Goal: Information Seeking & Learning: Learn about a topic

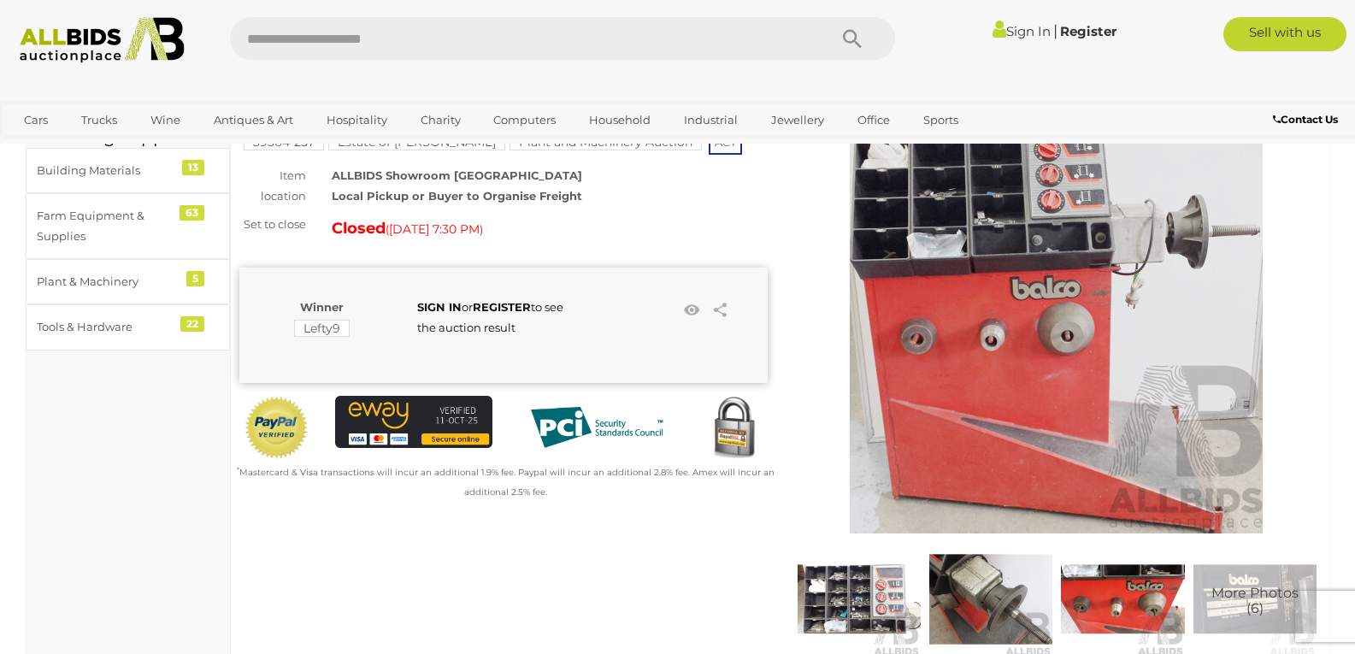
scroll to position [257, 0]
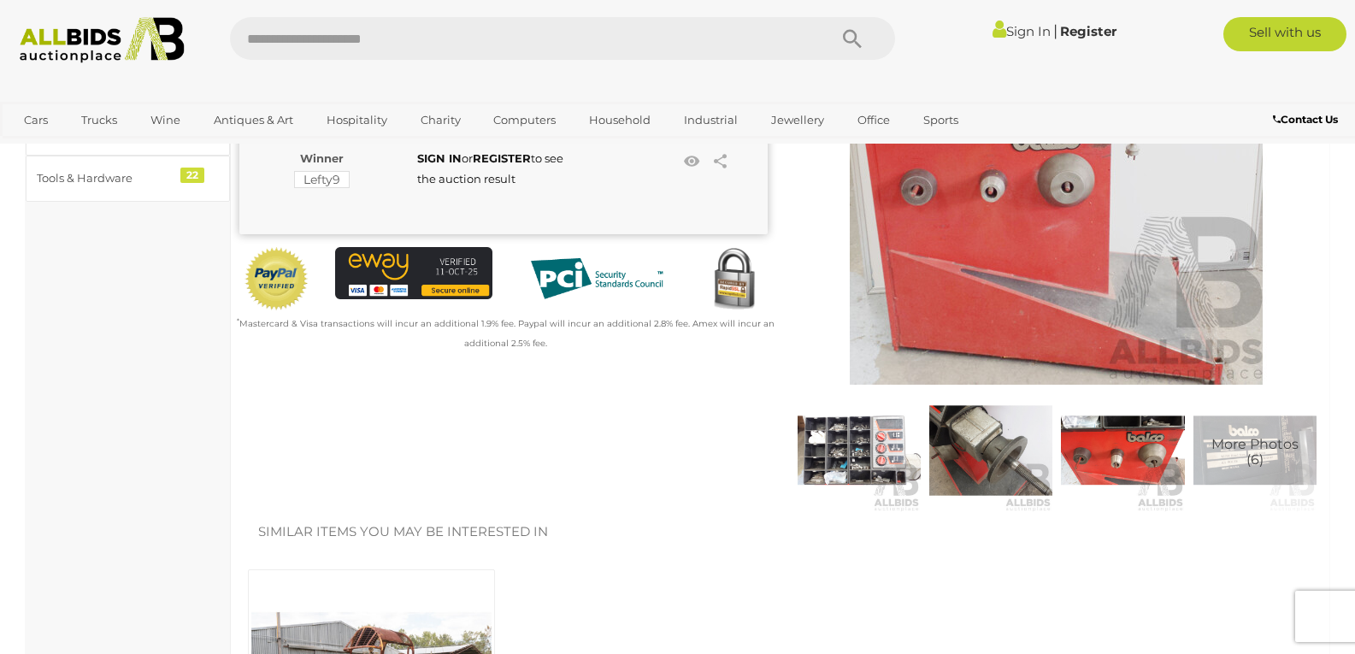
click at [993, 461] on img at bounding box center [990, 450] width 123 height 123
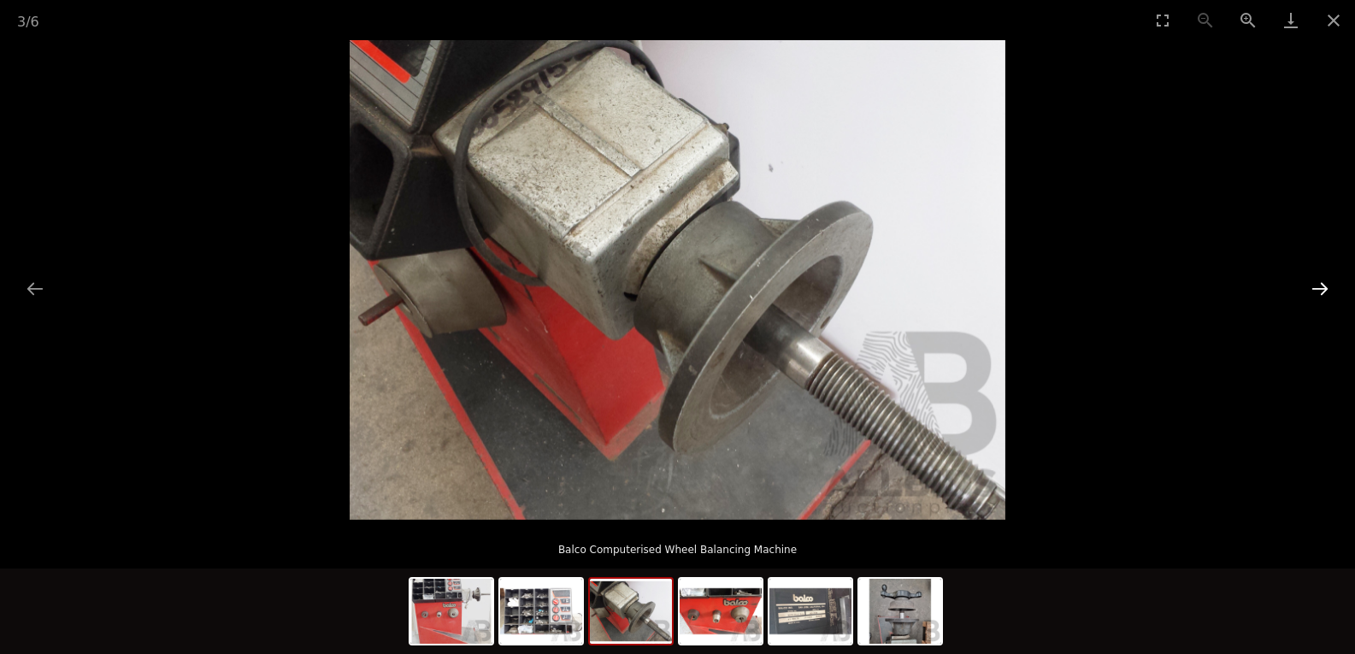
click at [1327, 291] on button "Next slide" at bounding box center [1320, 288] width 36 height 33
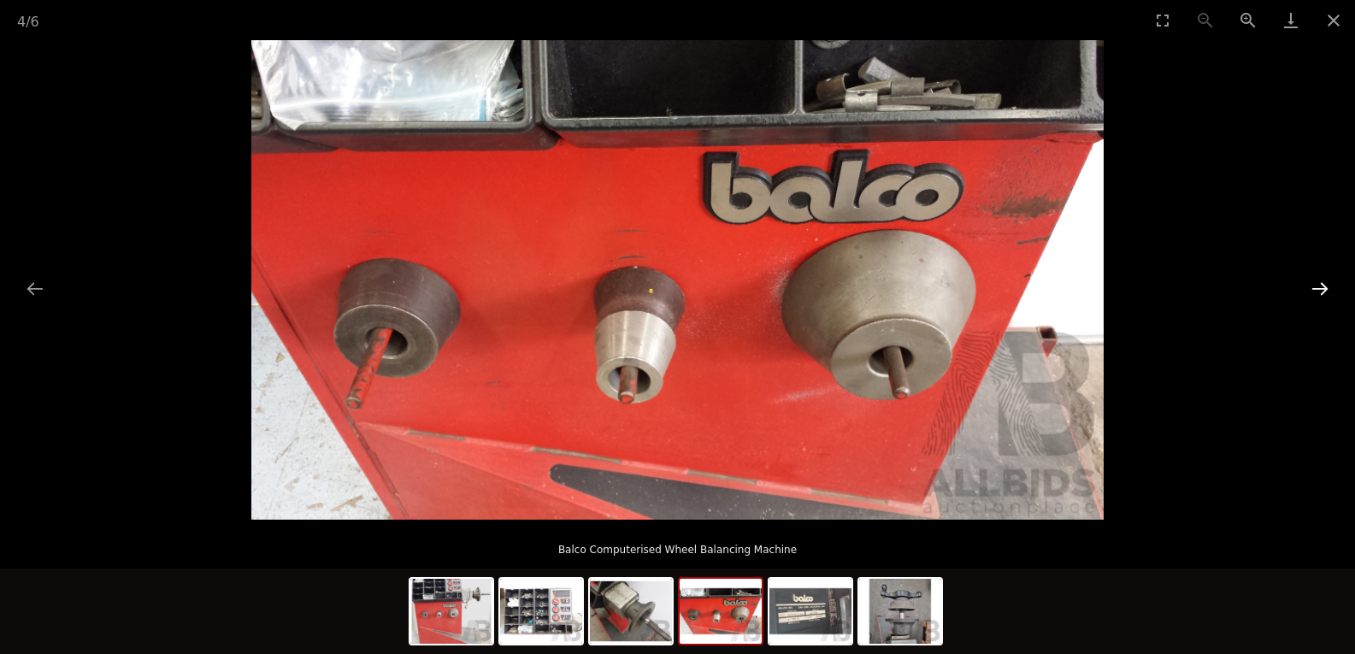
click at [1327, 291] on button "Next slide" at bounding box center [1320, 288] width 36 height 33
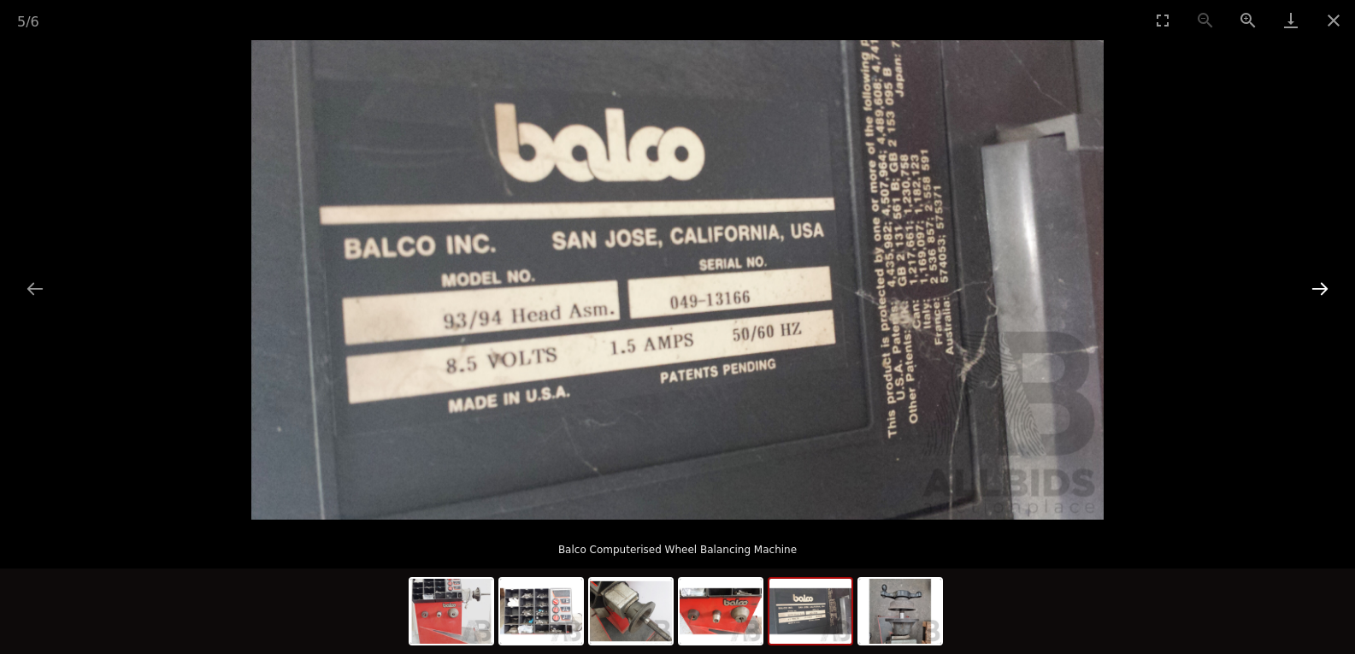
click at [1327, 291] on button "Next slide" at bounding box center [1320, 288] width 36 height 33
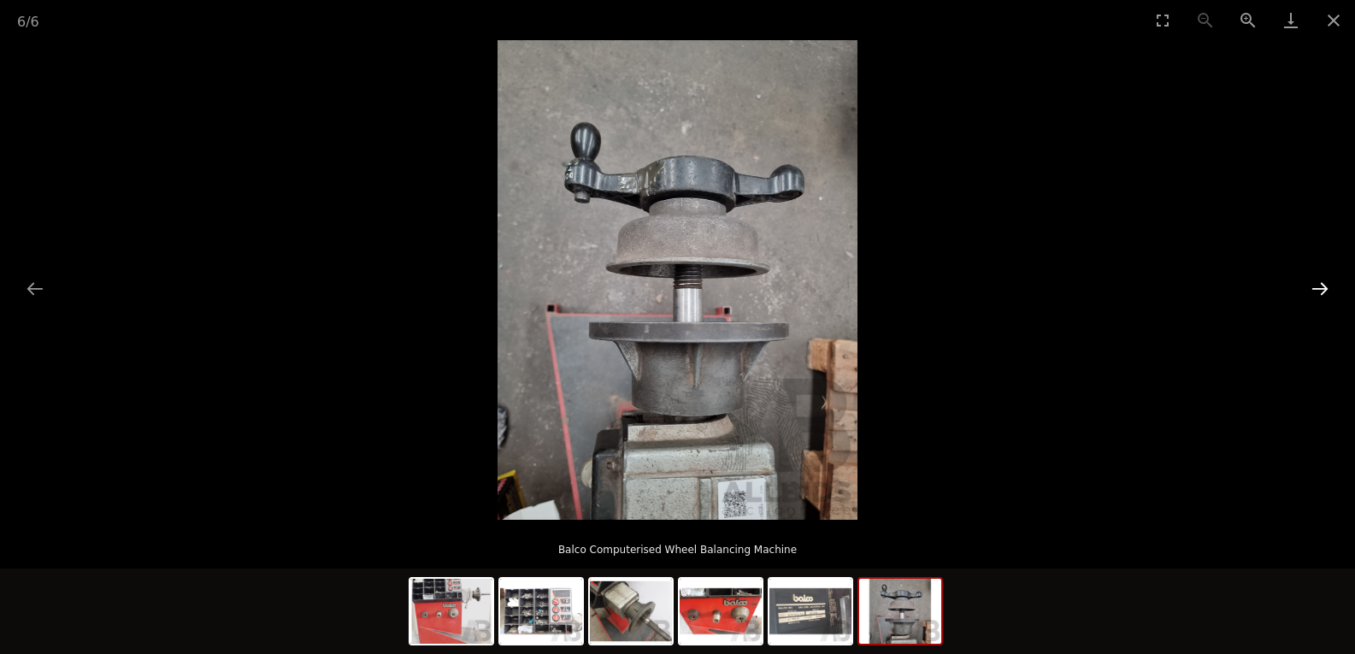
click at [1327, 291] on button "Next slide" at bounding box center [1320, 288] width 36 height 33
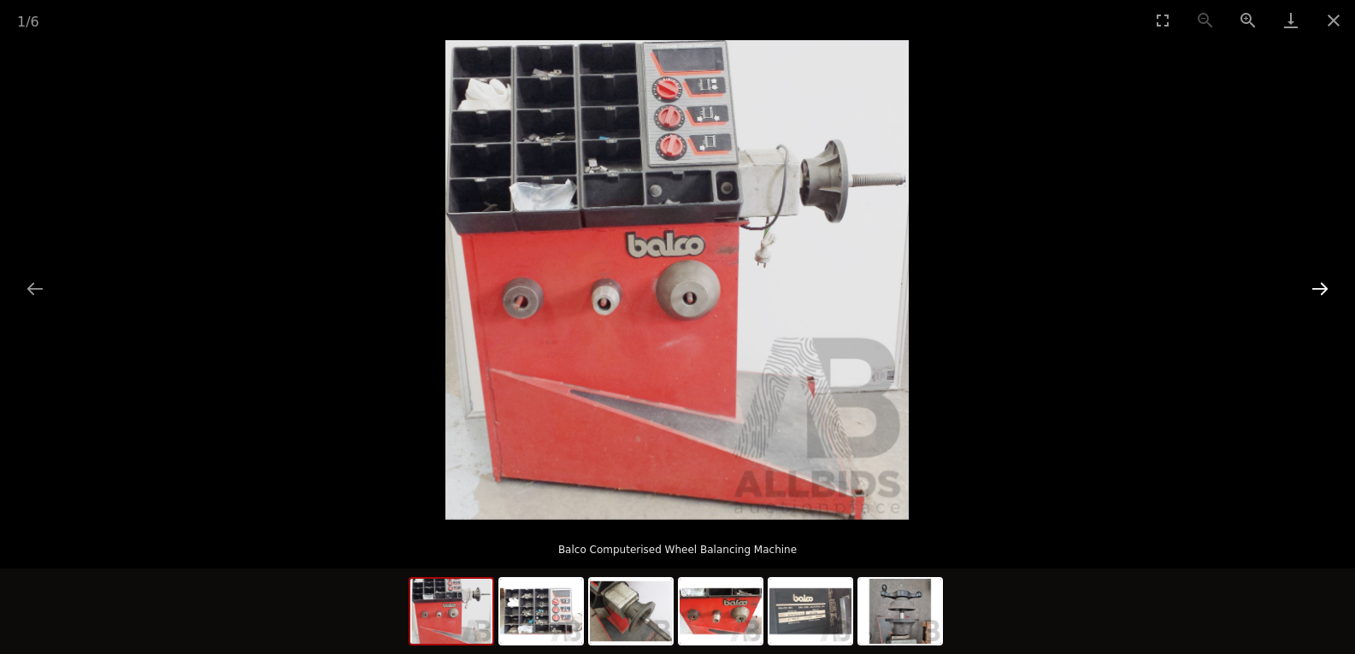
click at [1327, 291] on button "Next slide" at bounding box center [1320, 288] width 36 height 33
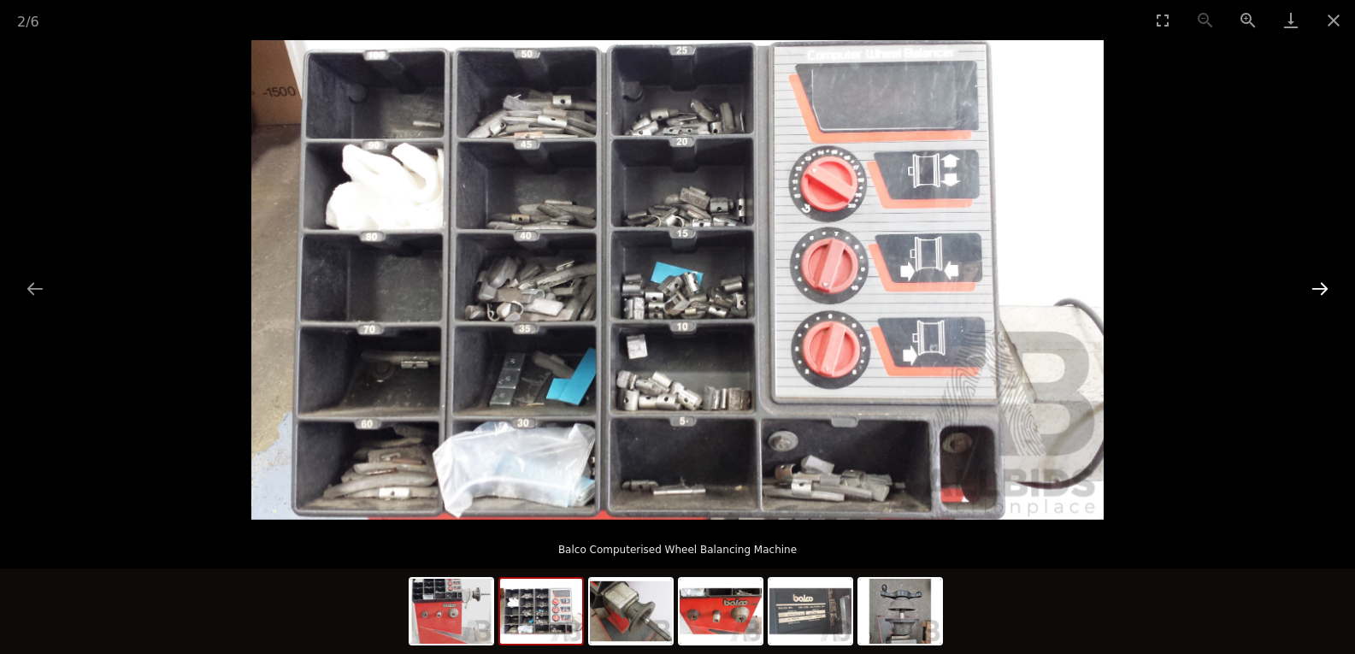
click at [1327, 291] on button "Next slide" at bounding box center [1320, 288] width 36 height 33
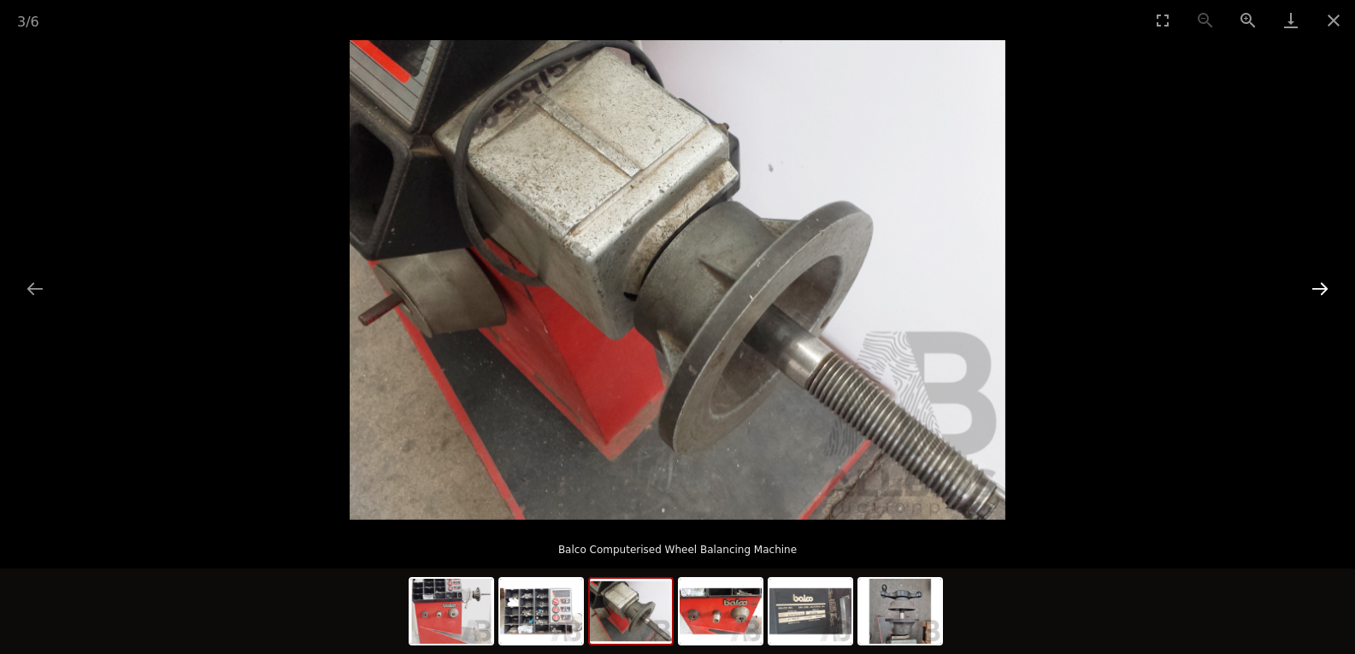
click at [1327, 291] on button "Next slide" at bounding box center [1320, 288] width 36 height 33
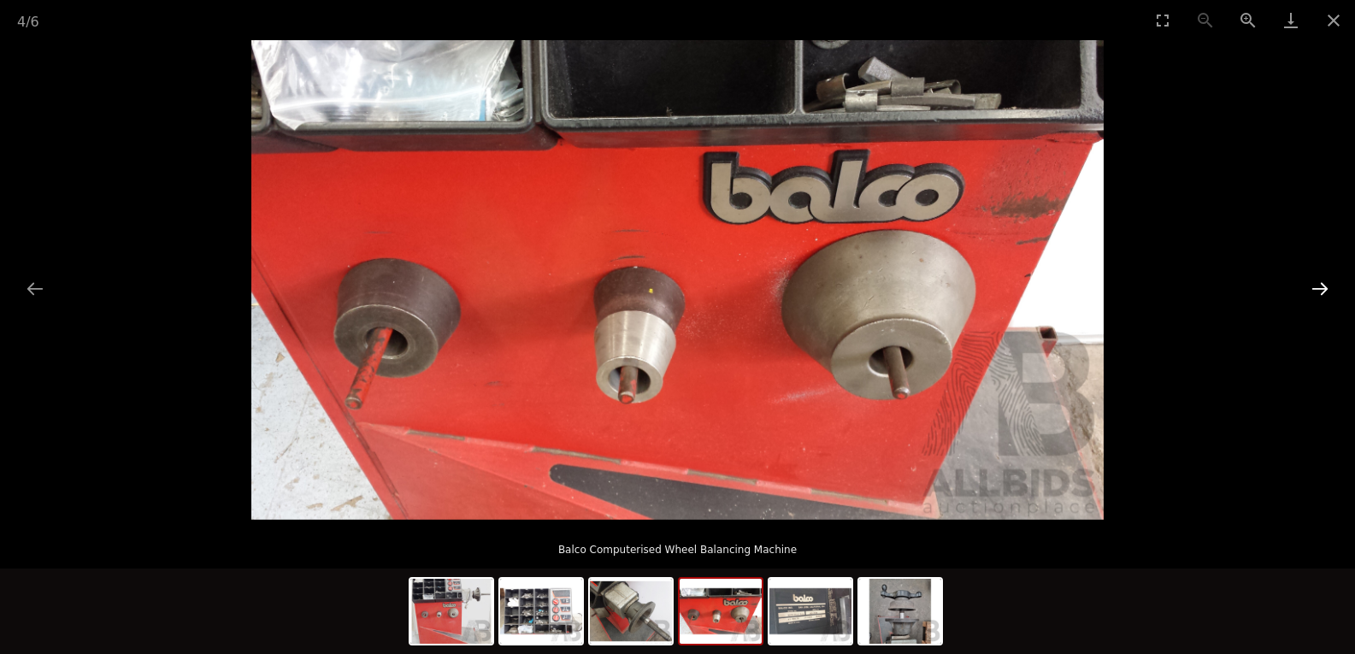
click at [1327, 291] on button "Next slide" at bounding box center [1320, 288] width 36 height 33
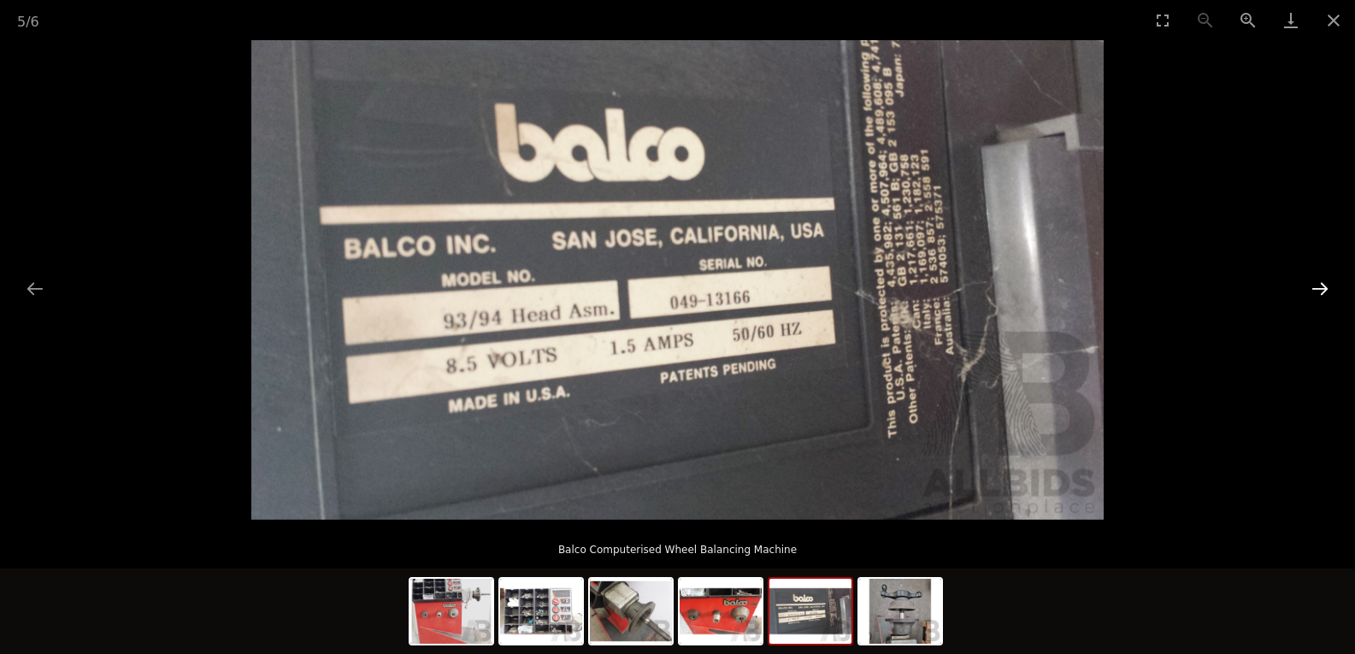
click at [1327, 291] on button "Next slide" at bounding box center [1320, 288] width 36 height 33
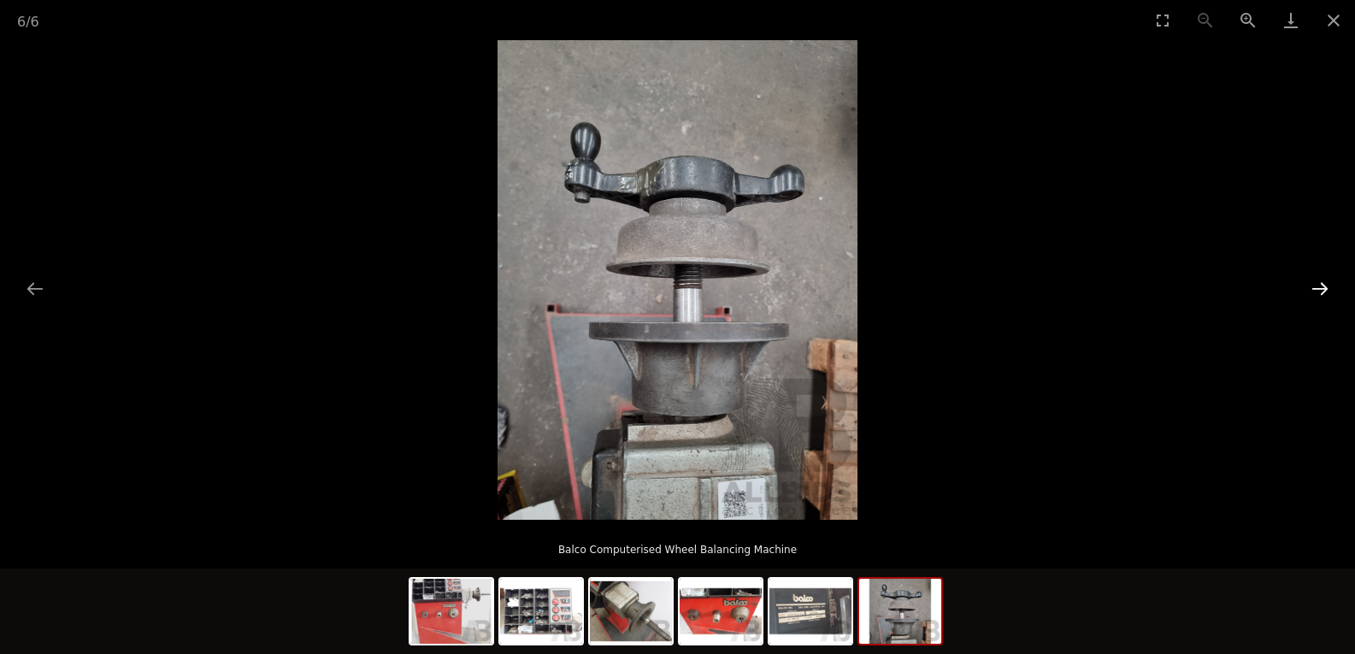
click at [1309, 296] on button "Next slide" at bounding box center [1320, 288] width 36 height 33
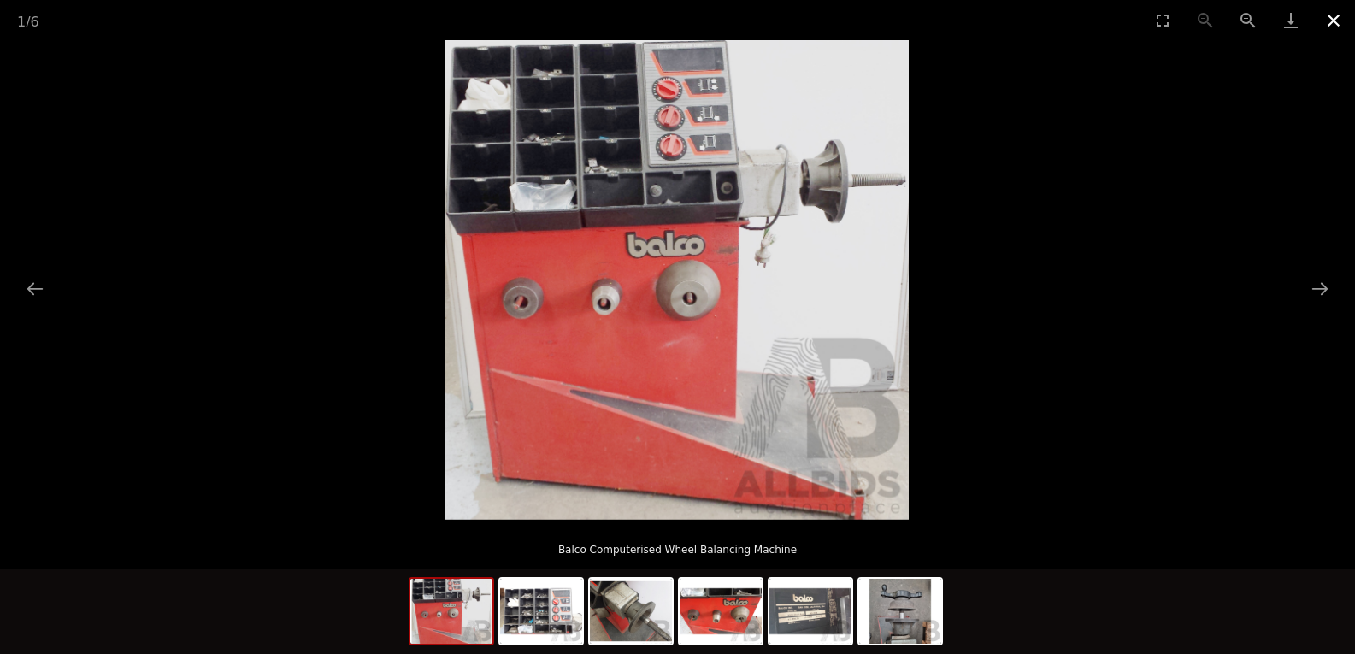
click at [1329, 17] on button "Close gallery" at bounding box center [1333, 20] width 43 height 40
